Goal: Task Accomplishment & Management: Manage account settings

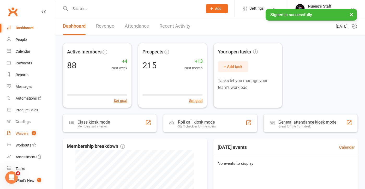
click at [26, 132] on div "Waivers" at bounding box center [22, 133] width 13 height 4
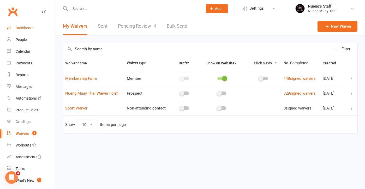
click at [46, 28] on link "Dashboard" at bounding box center [31, 28] width 48 height 12
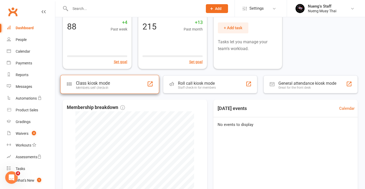
scroll to position [35, 0]
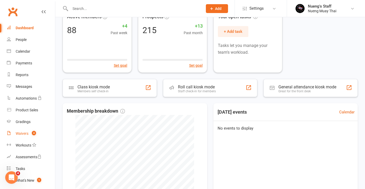
click at [30, 135] on count-badge "4" at bounding box center [32, 133] width 7 height 4
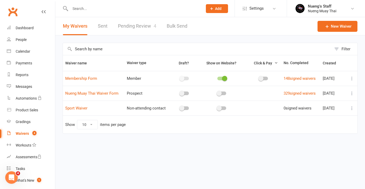
click at [141, 29] on link "Pending Review 4" at bounding box center [137, 26] width 38 height 18
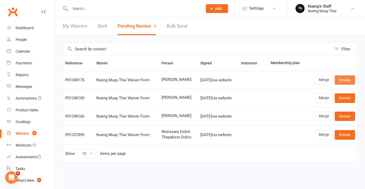
click at [350, 82] on link "Review" at bounding box center [345, 79] width 20 height 9
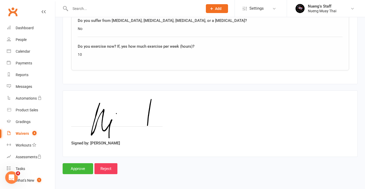
scroll to position [542, 0]
click at [88, 163] on input "Approve" at bounding box center [78, 168] width 31 height 11
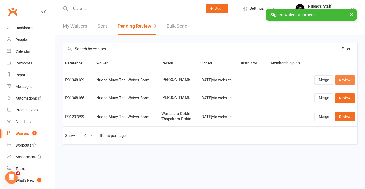
click at [342, 77] on link "Review" at bounding box center [345, 79] width 20 height 9
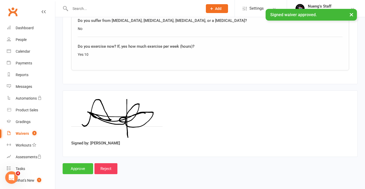
click at [77, 163] on input "Approve" at bounding box center [78, 168] width 31 height 11
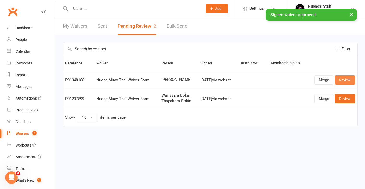
click at [339, 79] on link "Review" at bounding box center [345, 79] width 20 height 9
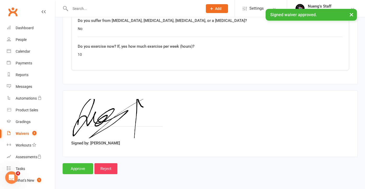
click at [77, 167] on input "Approve" at bounding box center [78, 168] width 31 height 11
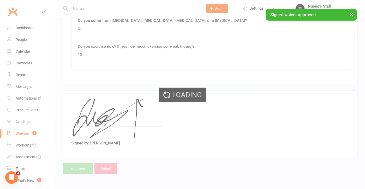
scroll to position [542, 0]
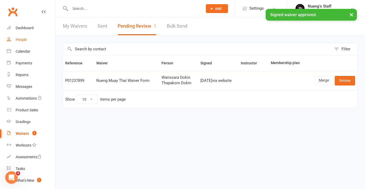
click at [26, 35] on link "People" at bounding box center [31, 40] width 48 height 12
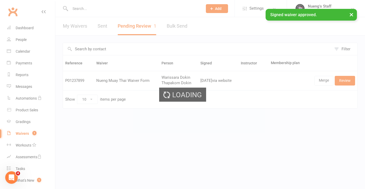
select select "50"
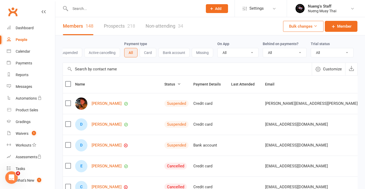
select select "true"
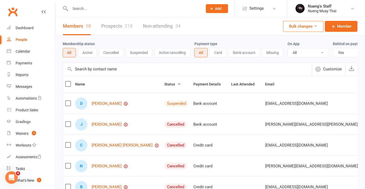
scroll to position [0, 0]
click at [95, 51] on button "Active" at bounding box center [87, 52] width 19 height 9
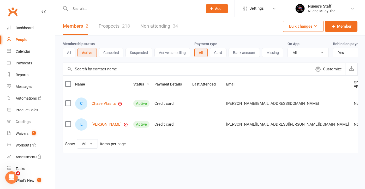
click at [75, 52] on button "All" at bounding box center [69, 52] width 13 height 9
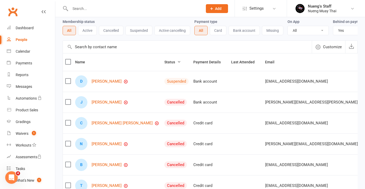
scroll to position [25, 0]
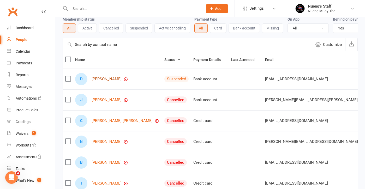
click at [101, 80] on link "[PERSON_NAME]" at bounding box center [107, 79] width 30 height 4
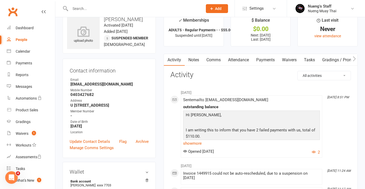
scroll to position [23, 0]
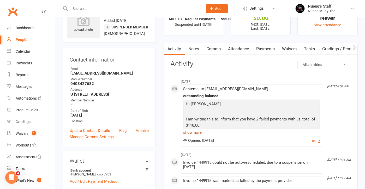
click at [210, 132] on link "show more" at bounding box center [251, 132] width 137 height 7
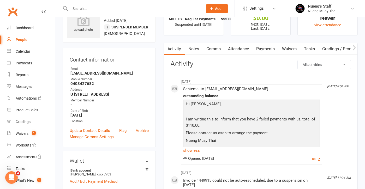
scroll to position [36, 0]
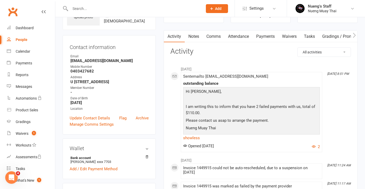
click at [273, 36] on link "Payments" at bounding box center [265, 37] width 26 height 12
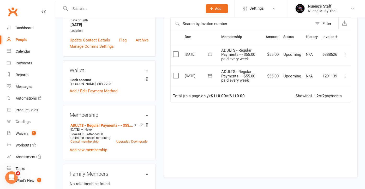
scroll to position [61, 0]
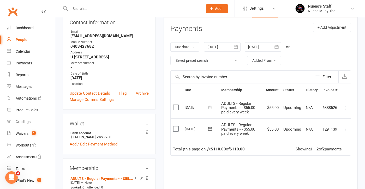
click at [230, 46] on div at bounding box center [222, 46] width 37 height 9
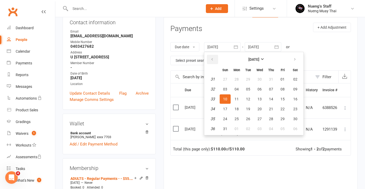
click at [213, 58] on icon "button" at bounding box center [212, 59] width 4 height 4
click at [225, 86] on button "06" at bounding box center [225, 88] width 11 height 9
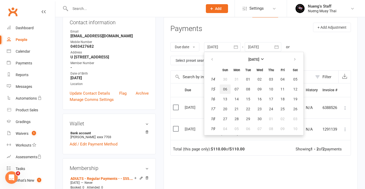
type input "[DATE]"
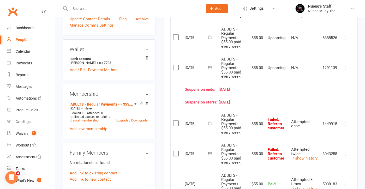
scroll to position [139, 0]
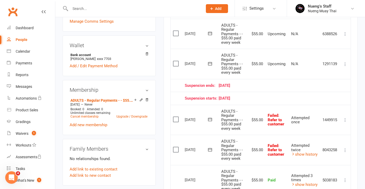
click at [343, 148] on icon at bounding box center [344, 150] width 5 height 5
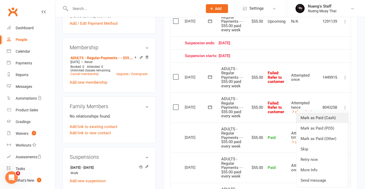
scroll to position [182, 0]
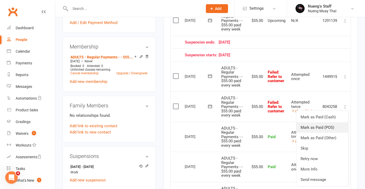
click at [324, 122] on link "Mark as Paid (POS)" at bounding box center [322, 127] width 52 height 10
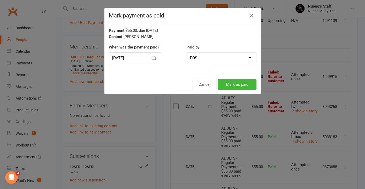
click at [255, 15] on button "button" at bounding box center [251, 15] width 8 height 8
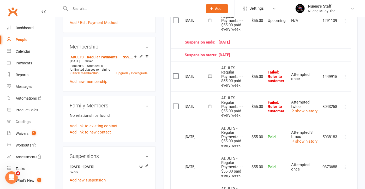
click at [346, 104] on icon at bounding box center [344, 106] width 5 height 5
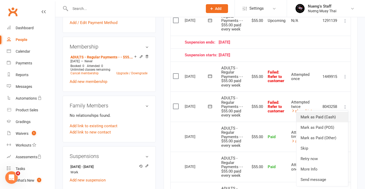
click at [331, 115] on link "Mark as Paid (Cash)" at bounding box center [322, 117] width 52 height 10
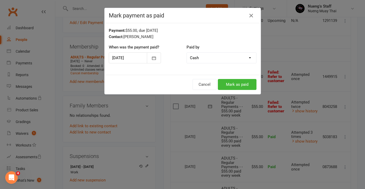
click at [256, 14] on h4 "Mark payment as paid" at bounding box center [183, 15] width 148 height 7
click at [252, 14] on icon "button" at bounding box center [251, 16] width 6 height 6
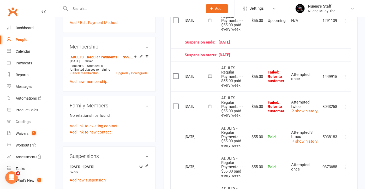
click at [345, 74] on icon at bounding box center [344, 76] width 5 height 5
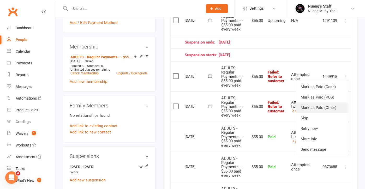
click at [323, 104] on link "Mark as Paid (Other)" at bounding box center [322, 107] width 52 height 10
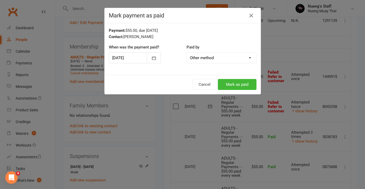
click at [146, 60] on div at bounding box center [135, 57] width 52 height 11
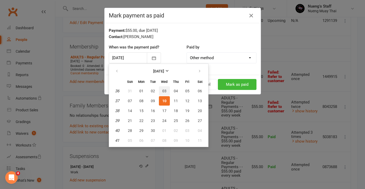
click at [166, 91] on span "03" at bounding box center [164, 91] width 4 height 4
type input "[DATE]"
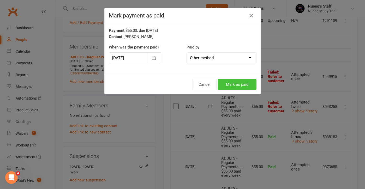
click at [235, 84] on button "Mark as paid" at bounding box center [237, 84] width 39 height 11
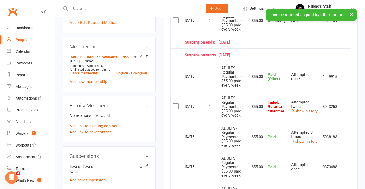
click at [344, 75] on icon at bounding box center [344, 76] width 5 height 5
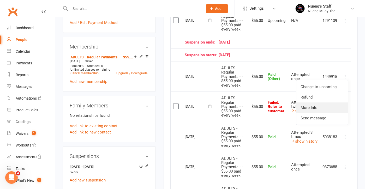
click at [322, 108] on link "More Info" at bounding box center [322, 107] width 52 height 10
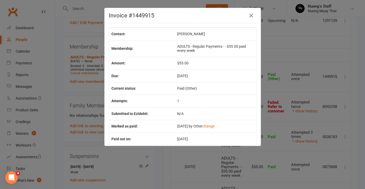
scroll to position [0, 0]
click at [254, 15] on icon "button" at bounding box center [251, 16] width 6 height 6
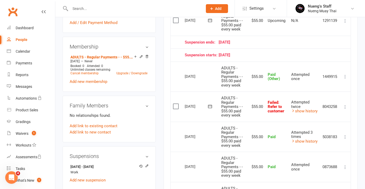
click at [343, 106] on button at bounding box center [345, 107] width 6 height 6
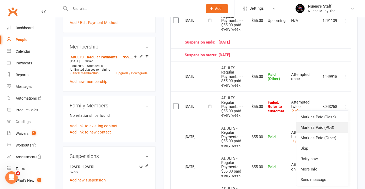
click at [315, 125] on link "Mark as Paid (POS)" at bounding box center [322, 127] width 52 height 10
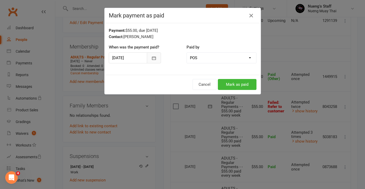
click at [151, 56] on button "button" at bounding box center [154, 57] width 14 height 11
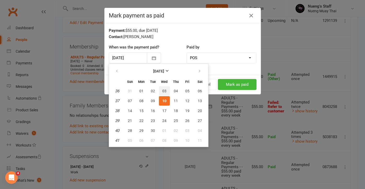
click at [165, 90] on span "03" at bounding box center [164, 91] width 4 height 4
type input "[DATE]"
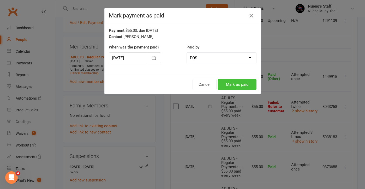
click at [229, 84] on button "Mark as paid" at bounding box center [237, 84] width 39 height 11
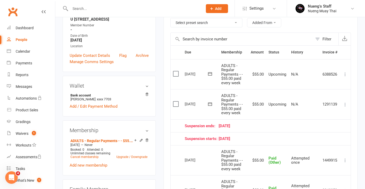
scroll to position [93, 0]
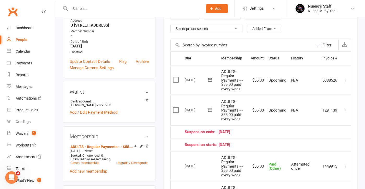
click at [23, 39] on div "People" at bounding box center [22, 40] width 12 height 4
select select "true"
select select "50"
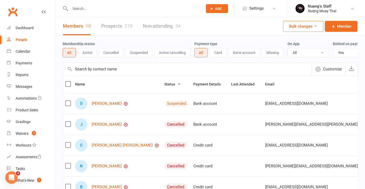
click at [24, 38] on div "People" at bounding box center [22, 40] width 12 height 4
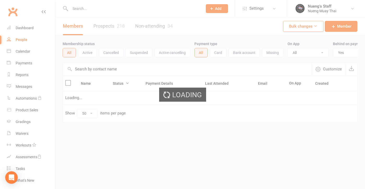
select select "true"
select select "50"
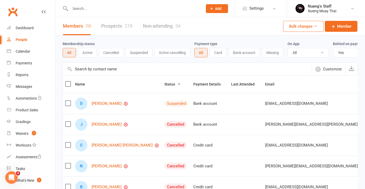
click at [109, 8] on input "text" at bounding box center [134, 8] width 130 height 7
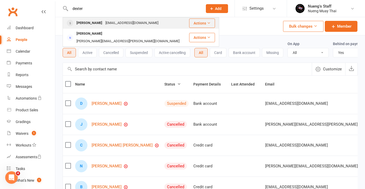
type input "dexter"
click at [104, 19] on div "[EMAIL_ADDRESS][DOMAIN_NAME]" at bounding box center [132, 23] width 56 height 8
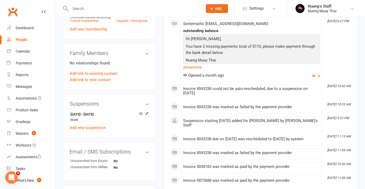
scroll to position [234, 0]
click at [148, 116] on icon at bounding box center [147, 114] width 4 height 4
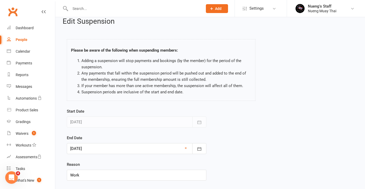
scroll to position [10, 0]
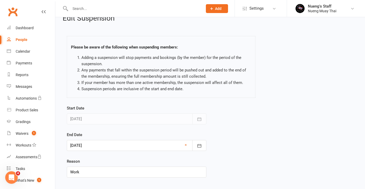
click at [131, 143] on div at bounding box center [137, 145] width 140 height 11
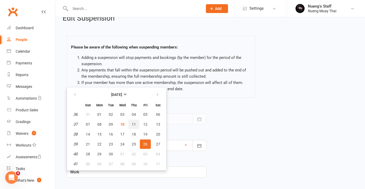
click at [137, 122] on button "11" at bounding box center [133, 124] width 11 height 9
type input "11 Sep 2025"
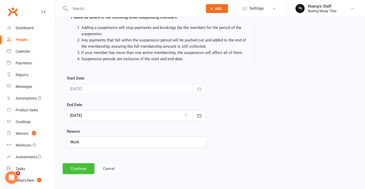
scroll to position [44, 0]
click at [80, 167] on button "Continue" at bounding box center [79, 168] width 32 height 11
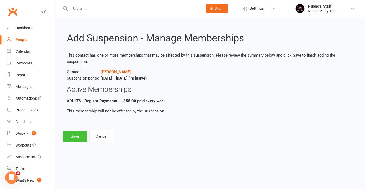
click at [72, 137] on button "Save" at bounding box center [75, 136] width 25 height 11
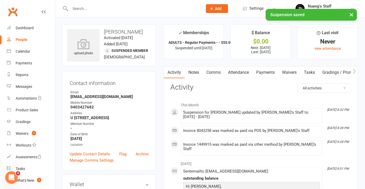
click at [273, 76] on link "Payments" at bounding box center [265, 72] width 26 height 12
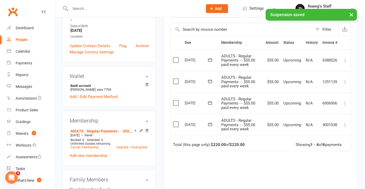
scroll to position [64, 0]
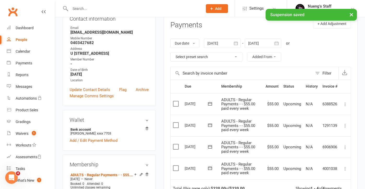
click at [253, 44] on div at bounding box center [263, 43] width 37 height 9
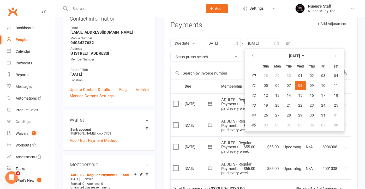
click at [232, 45] on div at bounding box center [222, 43] width 37 height 9
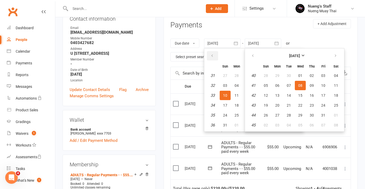
click at [216, 56] on button "button" at bounding box center [212, 55] width 11 height 9
click at [220, 85] on button "04" at bounding box center [225, 85] width 11 height 9
type input "04 May 2025"
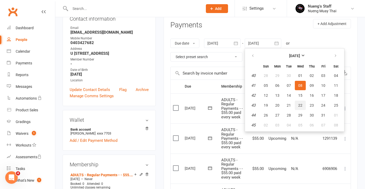
click at [297, 109] on button "22" at bounding box center [300, 105] width 11 height 9
type input "22 Oct 2025"
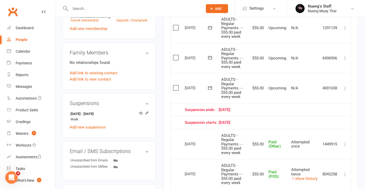
scroll to position [234, 0]
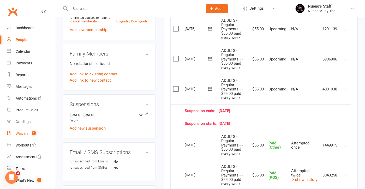
click at [29, 130] on link "Waivers 1" at bounding box center [31, 134] width 48 height 12
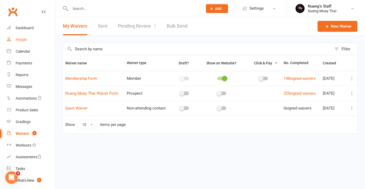
click at [21, 44] on link "People" at bounding box center [31, 40] width 48 height 12
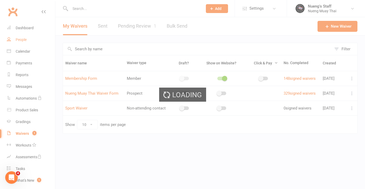
select select "true"
select select "50"
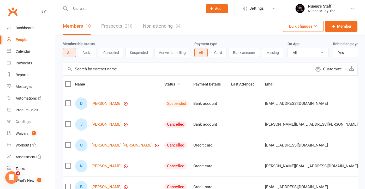
click at [87, 8] on input "text" at bounding box center [134, 8] width 130 height 7
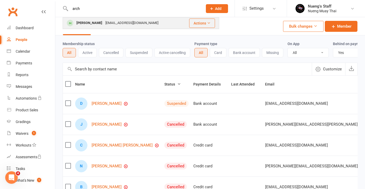
type input "arch"
click at [85, 20] on div "Archie Nunn" at bounding box center [89, 23] width 29 height 8
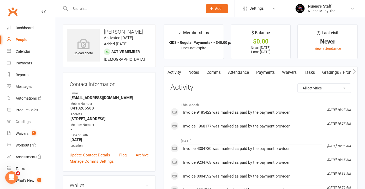
click at [264, 72] on link "Payments" at bounding box center [265, 72] width 26 height 12
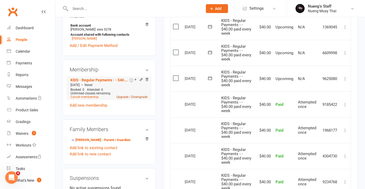
scroll to position [170, 0]
click at [91, 99] on link "Cancel membership" at bounding box center [84, 97] width 28 height 4
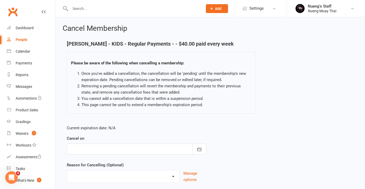
click at [154, 145] on div at bounding box center [137, 149] width 140 height 11
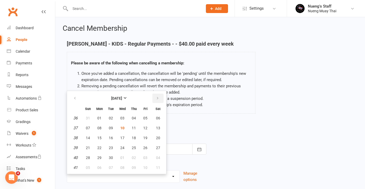
click at [160, 96] on button "button" at bounding box center [157, 98] width 11 height 9
click at [145, 117] on span "03" at bounding box center [145, 118] width 4 height 4
type input "03 Oct 2025"
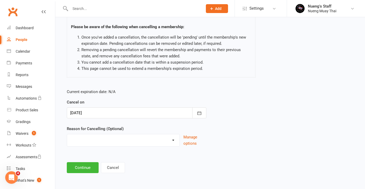
click at [139, 129] on div "Reason for Cancelling (Optional) Holiday Injury Other reason Manage options" at bounding box center [137, 136] width 140 height 21
select select "2"
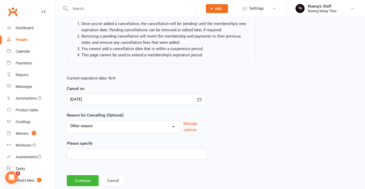
scroll to position [52, 0]
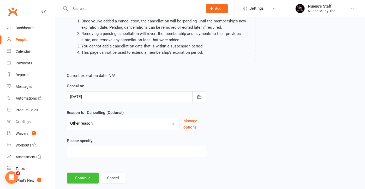
click at [82, 177] on button "Continue" at bounding box center [83, 178] width 32 height 11
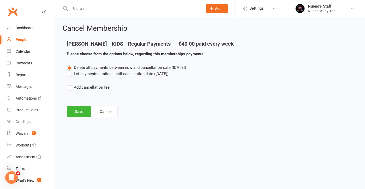
scroll to position [0, 0]
click at [120, 72] on label "Let payments continue until cancellation date (Oct 3, 2025)" at bounding box center [118, 74] width 102 height 6
click at [70, 71] on input "Let payments continue until cancellation date (Oct 3, 2025)" at bounding box center [68, 71] width 3 height 0
click at [80, 114] on button "Save" at bounding box center [79, 111] width 25 height 11
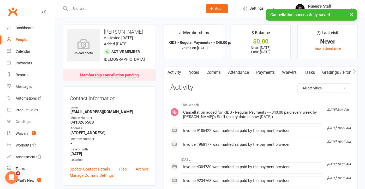
click at [278, 68] on link "Payments" at bounding box center [265, 72] width 26 height 12
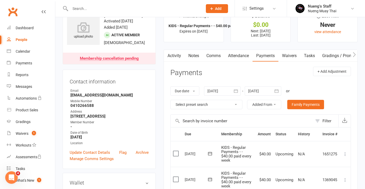
scroll to position [19, 0]
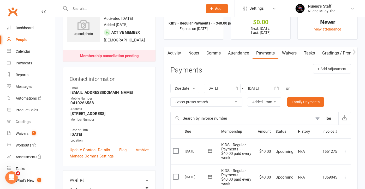
click at [211, 152] on icon at bounding box center [210, 150] width 4 height 3
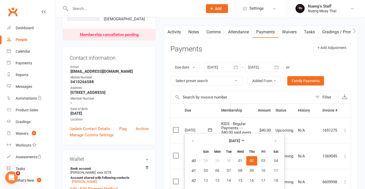
scroll to position [41, 0]
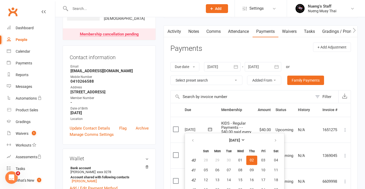
click at [126, 7] on input "text" at bounding box center [134, 8] width 130 height 7
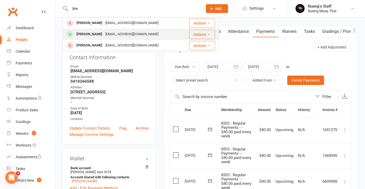
type input "bre"
click at [102, 31] on div "Brendan Dalgliesh" at bounding box center [89, 35] width 29 height 8
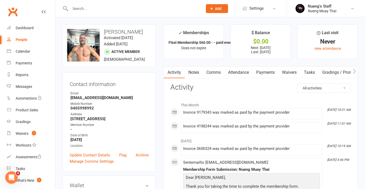
click at [288, 73] on link "Waivers" at bounding box center [289, 72] width 22 height 12
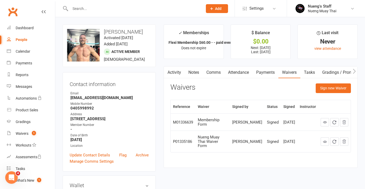
click at [268, 74] on link "Payments" at bounding box center [265, 72] width 26 height 12
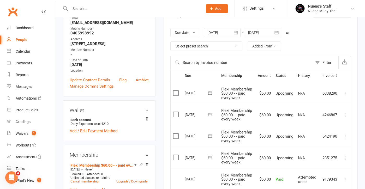
scroll to position [93, 0]
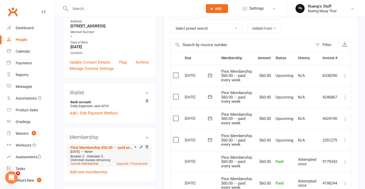
click at [89, 164] on link "Cancel membership" at bounding box center [84, 164] width 28 height 4
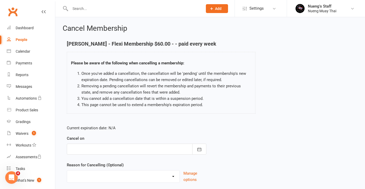
click at [155, 151] on div at bounding box center [137, 149] width 140 height 11
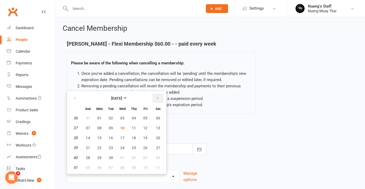
click at [159, 99] on button "button" at bounding box center [157, 98] width 11 height 9
click at [74, 97] on icon "button" at bounding box center [75, 98] width 4 height 4
click at [112, 156] on span "30" at bounding box center [111, 158] width 4 height 4
type input "30 Sep 2025"
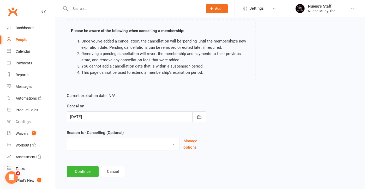
scroll to position [35, 0]
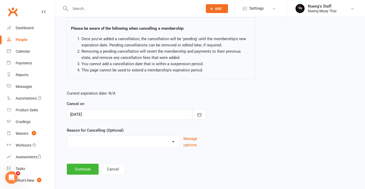
click at [111, 146] on div "Holiday Injury Other reason" at bounding box center [123, 142] width 113 height 13
select select "2"
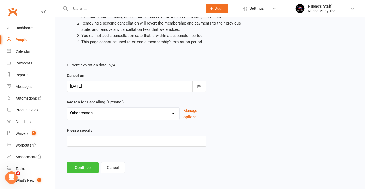
scroll to position [67, 0]
click at [75, 163] on button "Continue" at bounding box center [83, 167] width 32 height 11
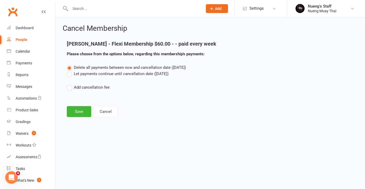
click at [126, 76] on label "Let payments continue until cancellation date (Sep 30, 2025)" at bounding box center [118, 74] width 102 height 6
click at [70, 71] on input "Let payments continue until cancellation date (Sep 30, 2025)" at bounding box center [68, 71] width 3 height 0
click at [82, 106] on main "Brendan Dalgliesh - Flexi Membership $60.00 - - paid every week Please choose f…" at bounding box center [210, 79] width 295 height 76
click at [77, 110] on button "Save" at bounding box center [79, 111] width 25 height 11
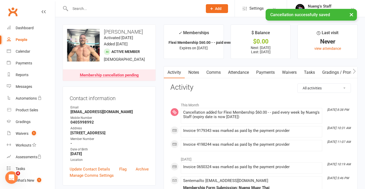
click at [268, 75] on link "Payments" at bounding box center [265, 72] width 26 height 12
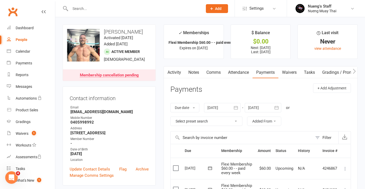
click at [207, 169] on button at bounding box center [210, 167] width 10 height 5
click at [324, 112] on div "Due date Due date Date paid Date failed Date settled 10 Aug 2025 August 2025 Su…" at bounding box center [260, 114] width 180 height 33
click at [26, 40] on div "People" at bounding box center [22, 40] width 12 height 4
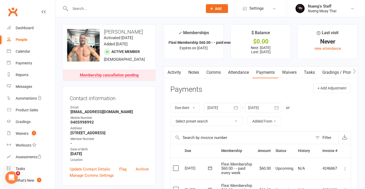
select select "true"
select select "50"
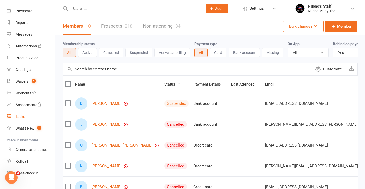
scroll to position [52, 0]
click at [32, 129] on div "What's New" at bounding box center [25, 128] width 19 height 4
